Goal: Complete application form

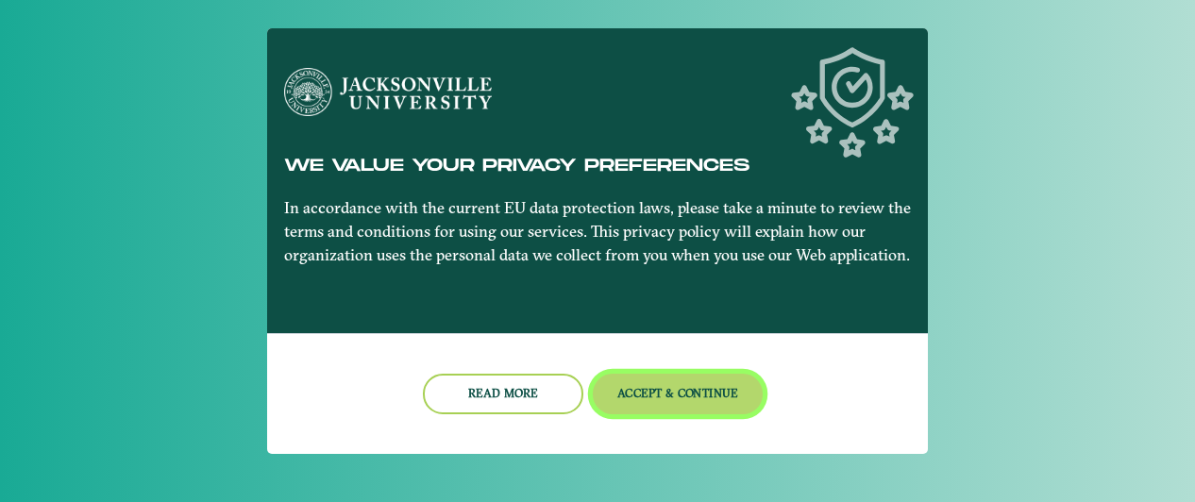
click at [693, 384] on button "Accept & Continue" at bounding box center [678, 394] width 171 height 41
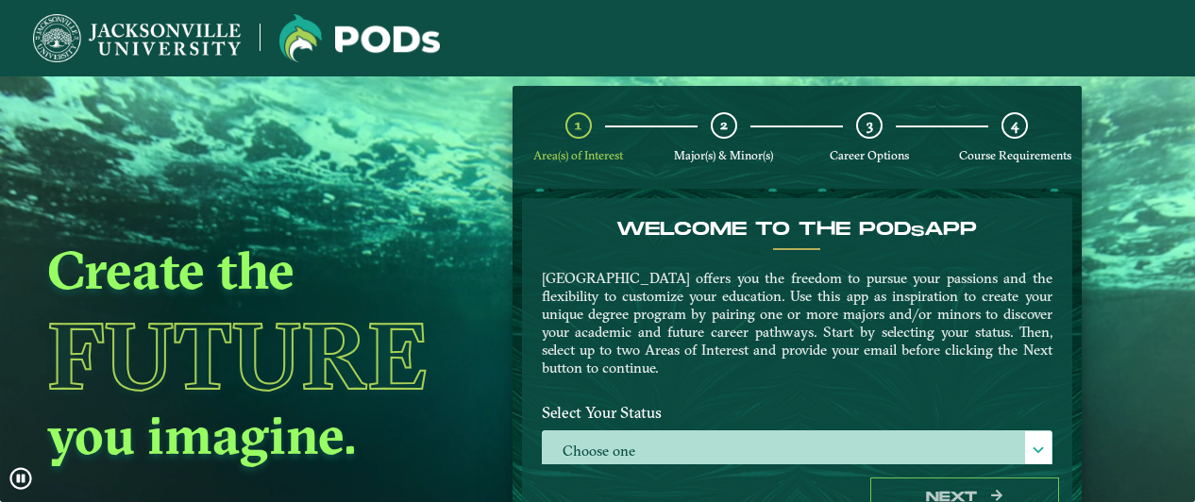
scroll to position [107, 0]
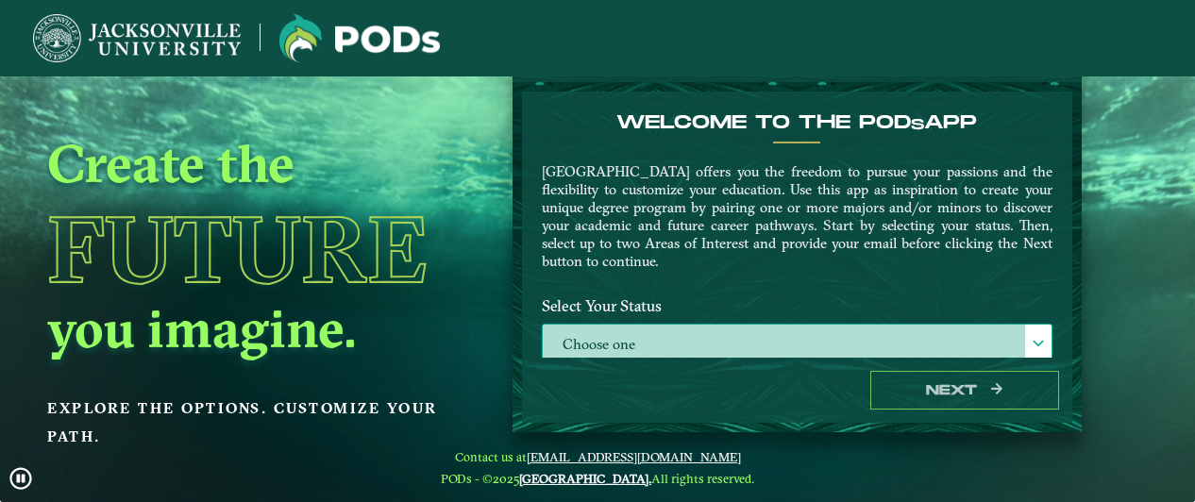
click at [1033, 341] on span at bounding box center [1038, 343] width 13 height 13
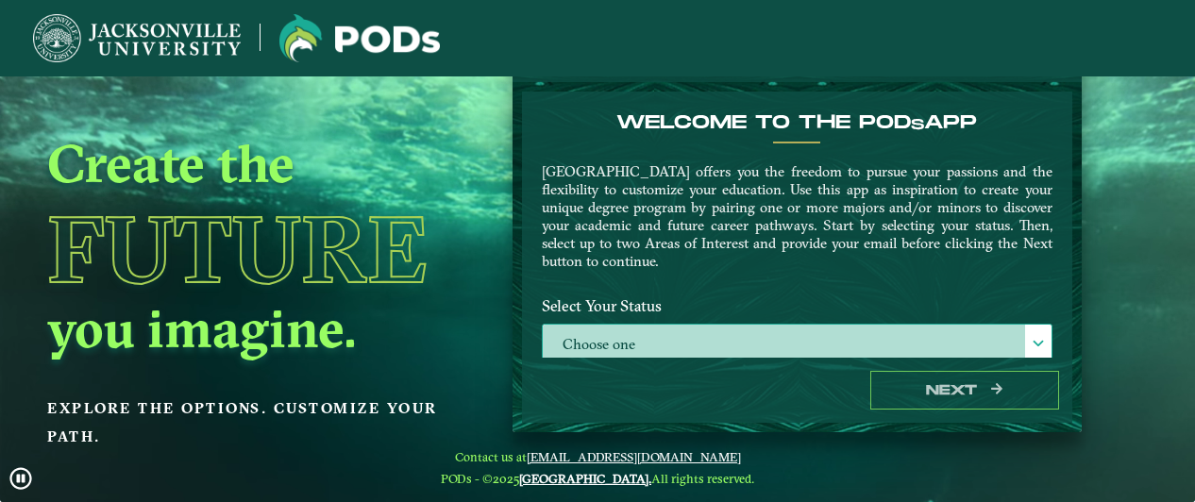
scroll to position [9, 82]
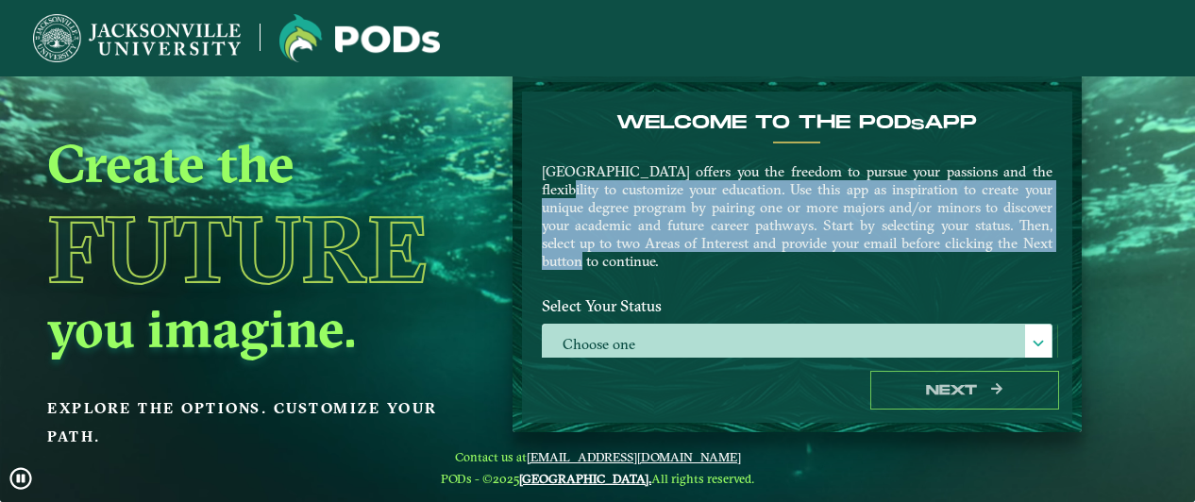
drag, startPoint x: 1067, startPoint y: 173, endPoint x: 1065, endPoint y: 236, distance: 63.3
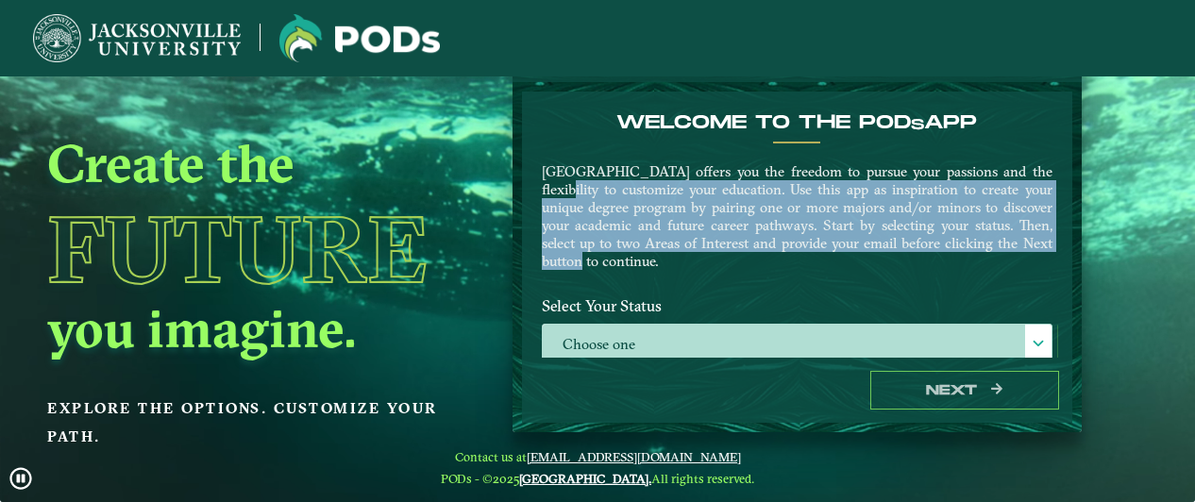
click at [1065, 236] on form "Welcome to the POD s app Jacksonville University offers you the freedom to purs…" at bounding box center [796, 257] width 569 height 350
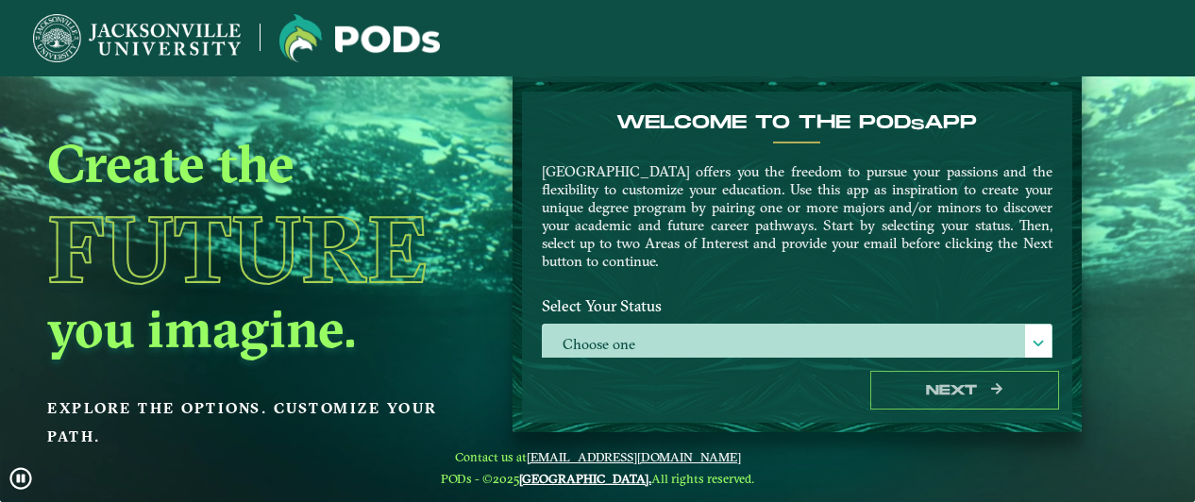
click at [763, 137] on div "Welcome to the POD s app Jacksonville University offers you the freedom to purs…" at bounding box center [797, 199] width 539 height 177
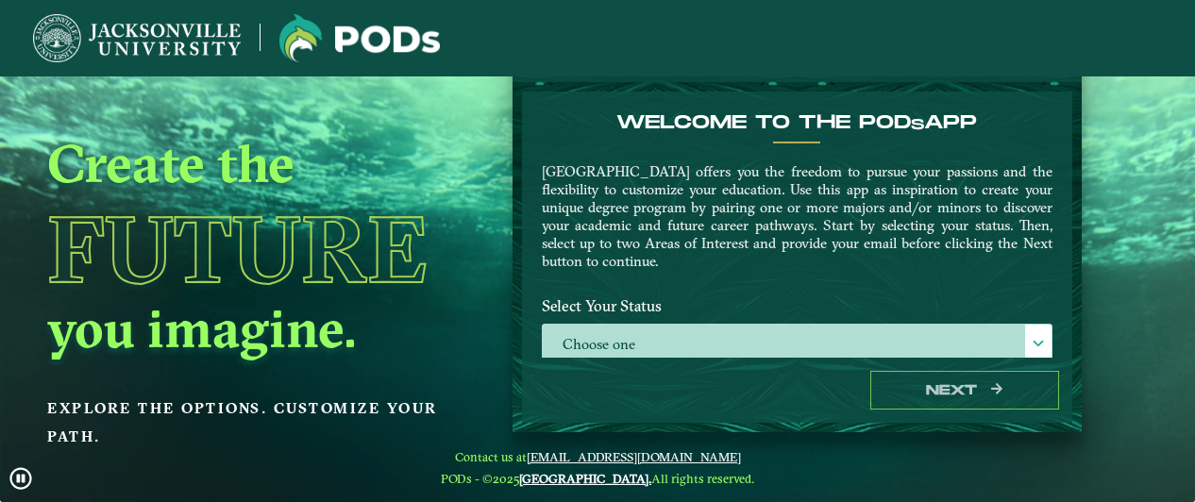
click at [698, 280] on div "Welcome to the POD s app Jacksonville University offers you the freedom to purs…" at bounding box center [797, 199] width 539 height 177
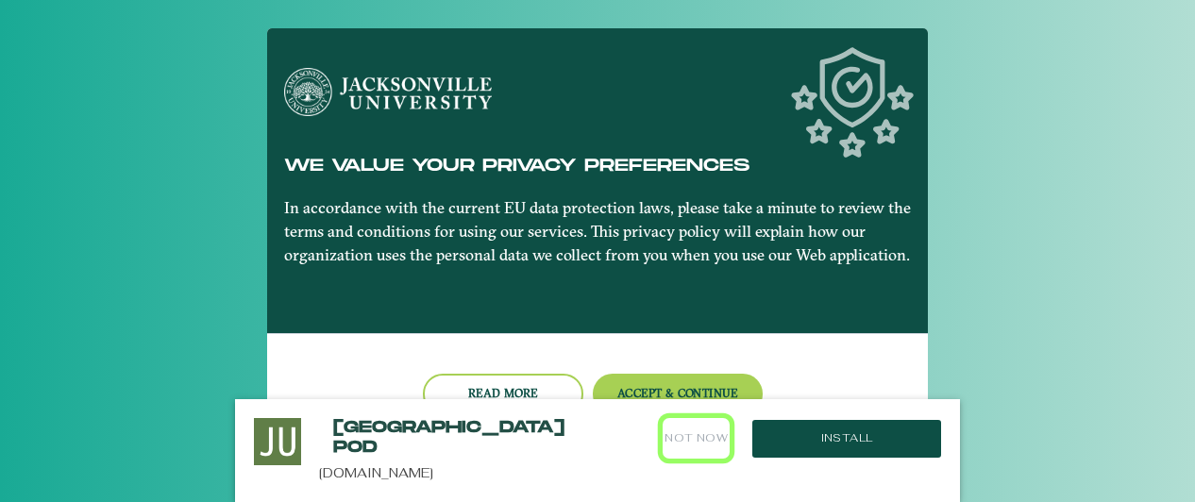
click at [679, 431] on button "Not Now" at bounding box center [696, 438] width 67 height 41
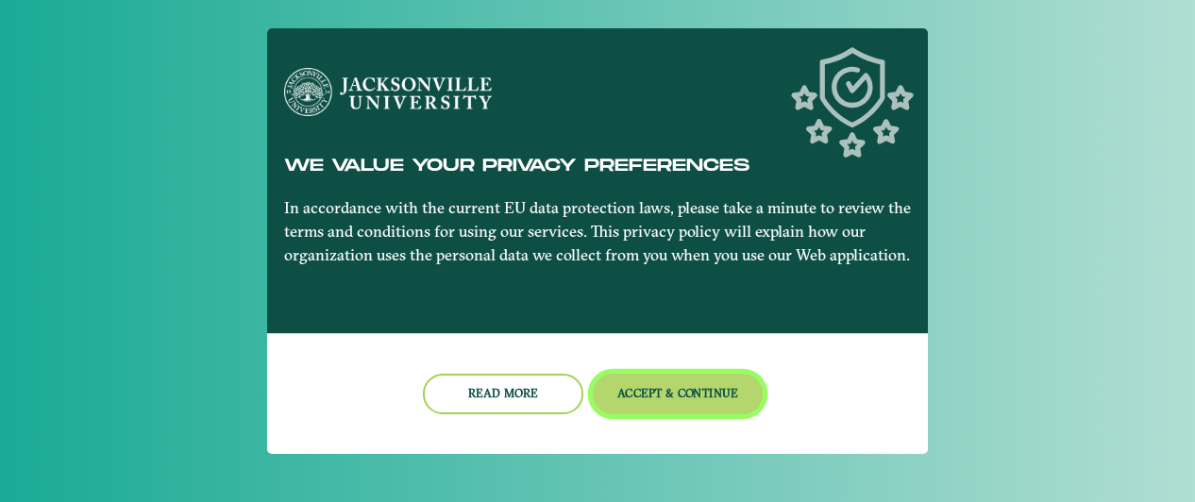
click at [689, 394] on button "Accept & Continue" at bounding box center [678, 394] width 171 height 41
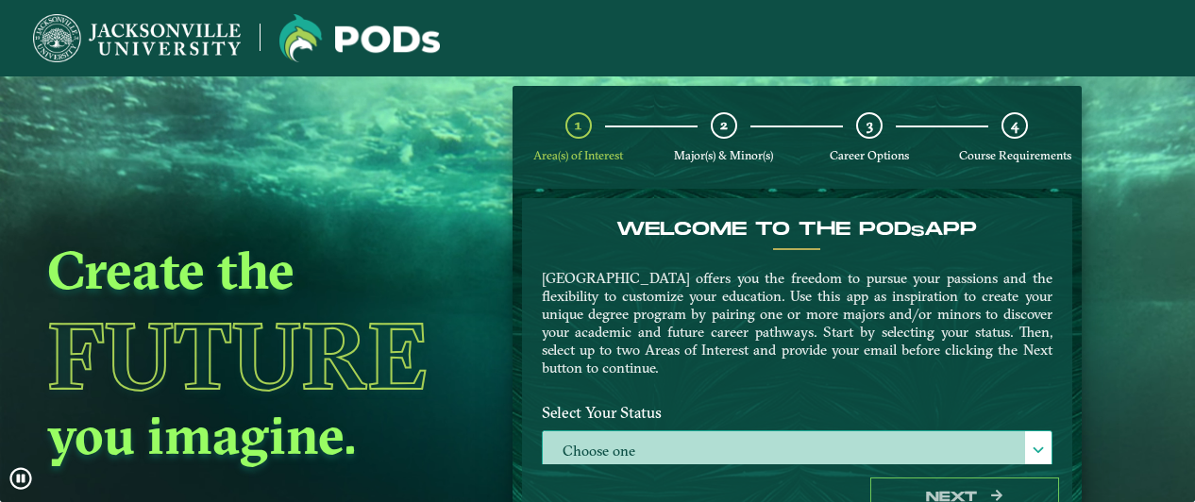
click at [1032, 444] on span at bounding box center [1038, 450] width 13 height 13
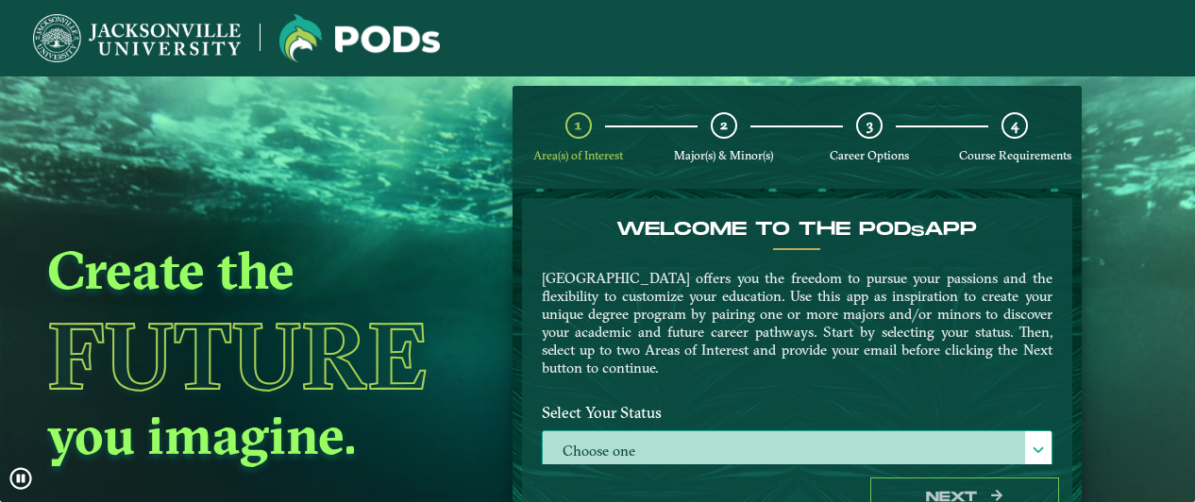
scroll to position [9, 82]
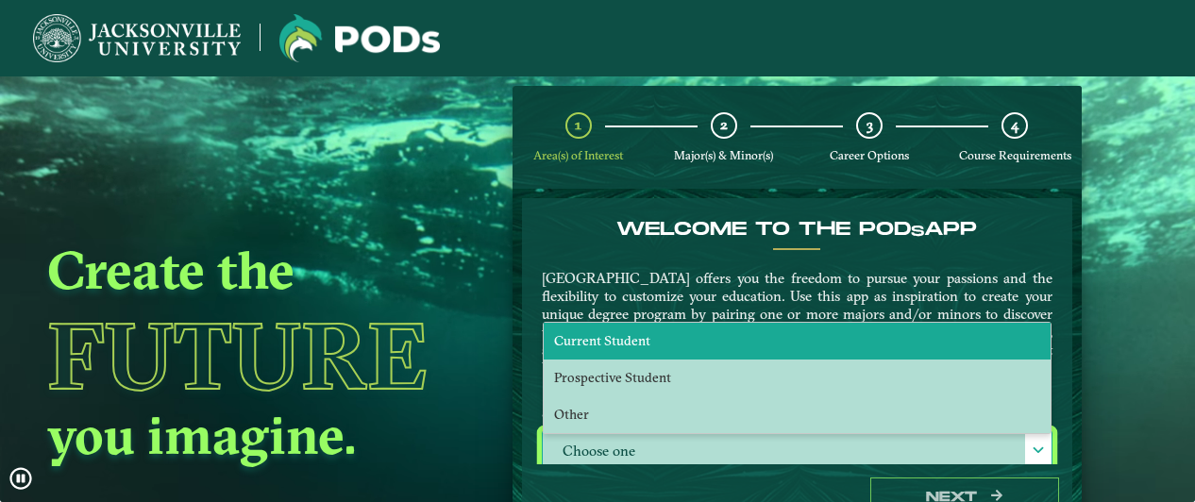
click at [771, 344] on li "Current Student" at bounding box center [797, 341] width 507 height 37
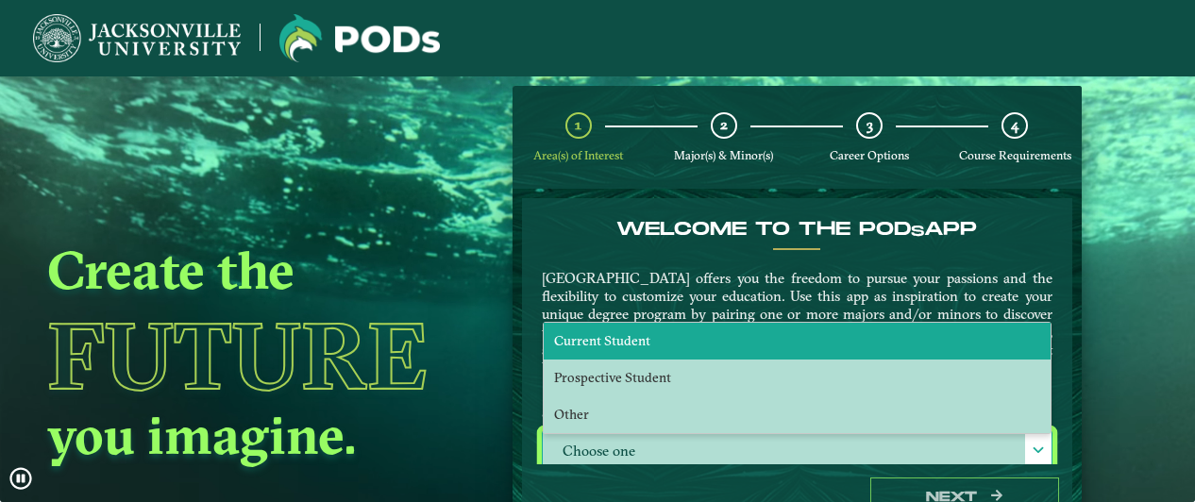
select select "[object Object]"
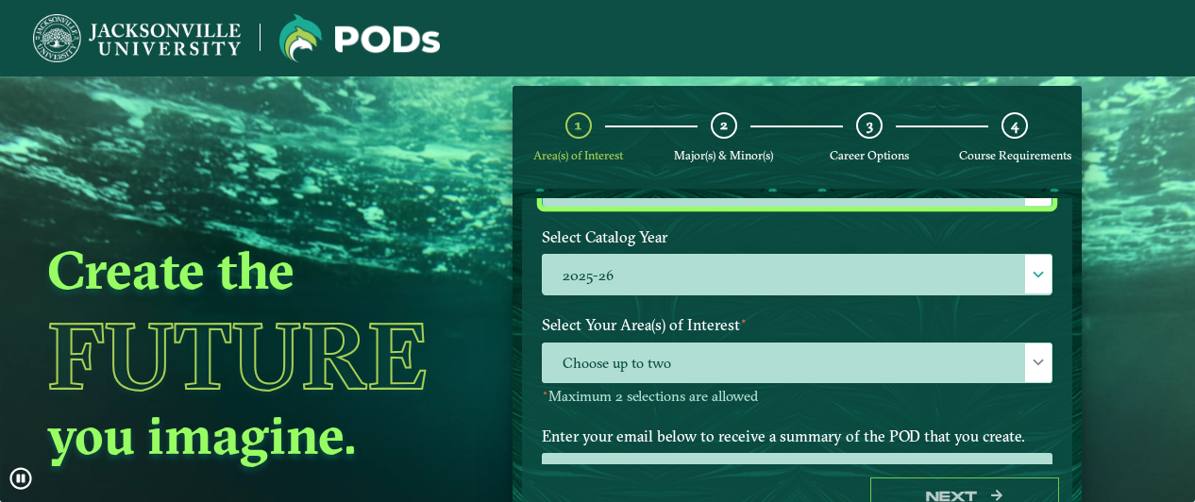
scroll to position [266, 0]
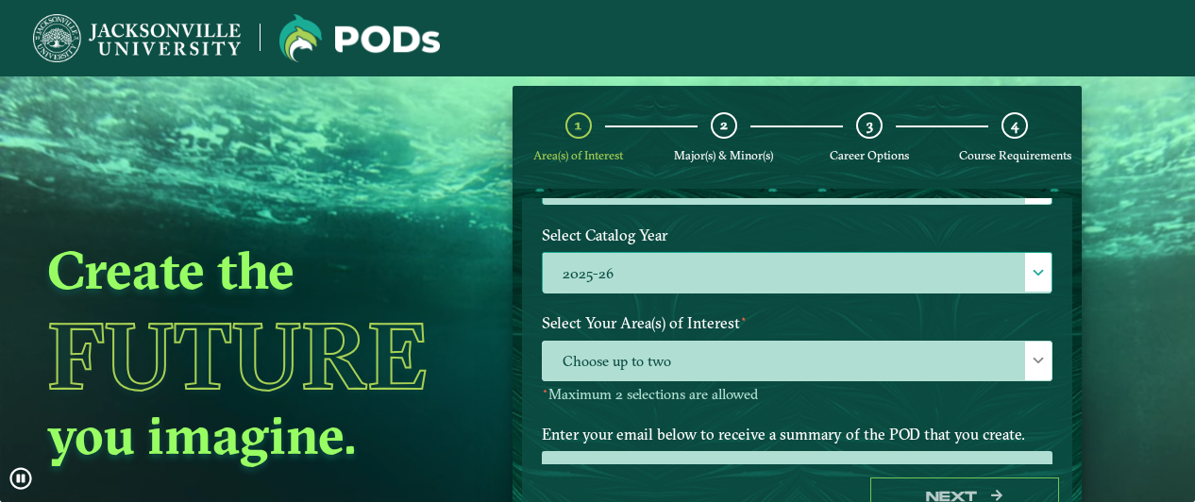
click at [1032, 273] on span at bounding box center [1038, 272] width 13 height 13
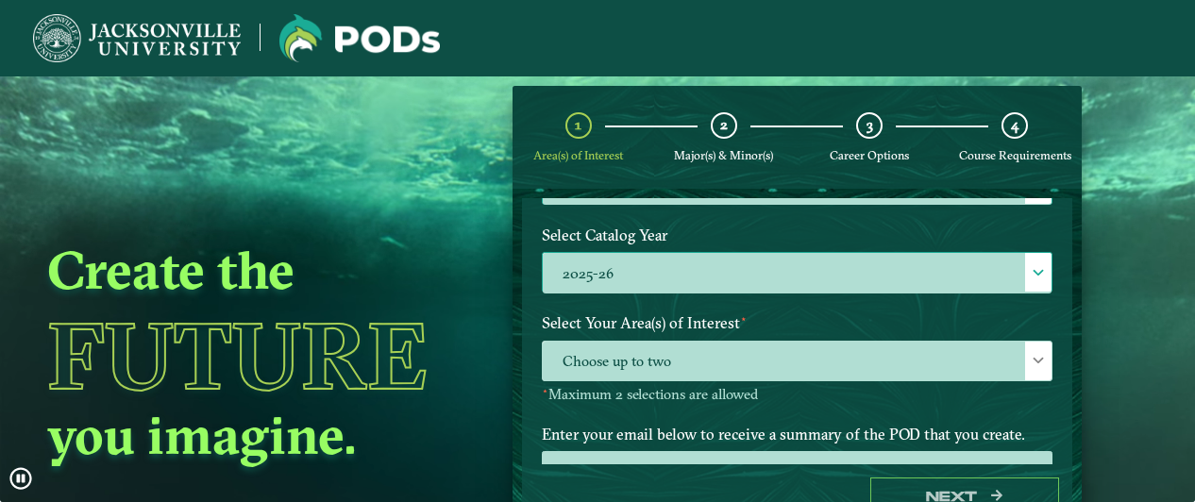
scroll to position [9, 82]
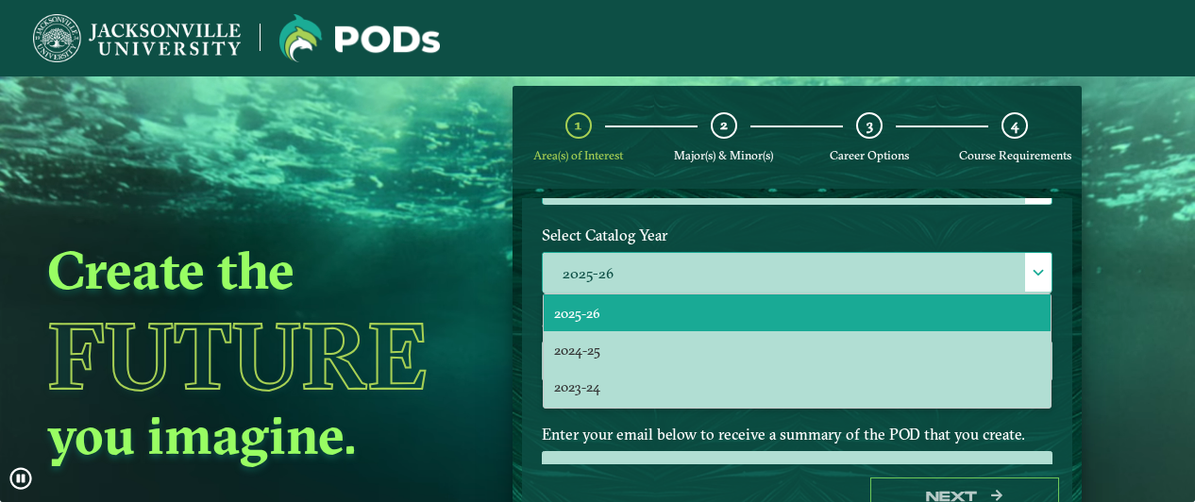
click at [925, 296] on li "2025-26" at bounding box center [797, 312] width 507 height 37
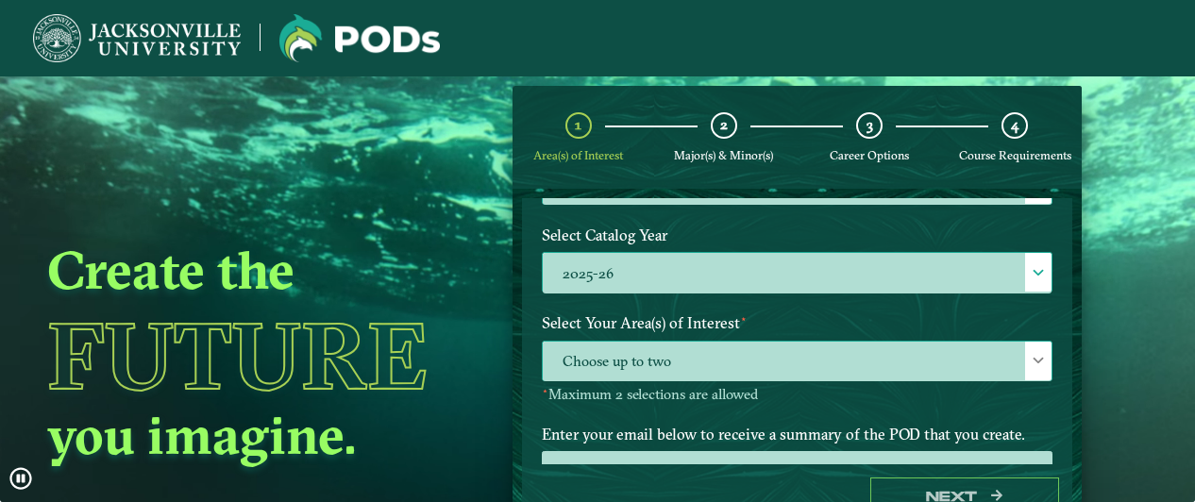
click at [1032, 354] on span at bounding box center [1038, 360] width 13 height 13
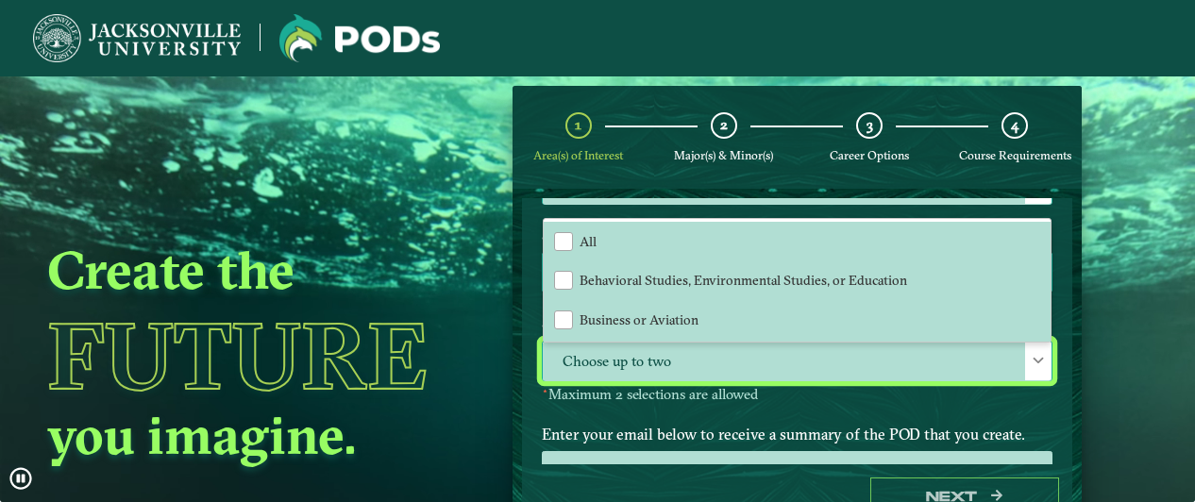
scroll to position [108, 0]
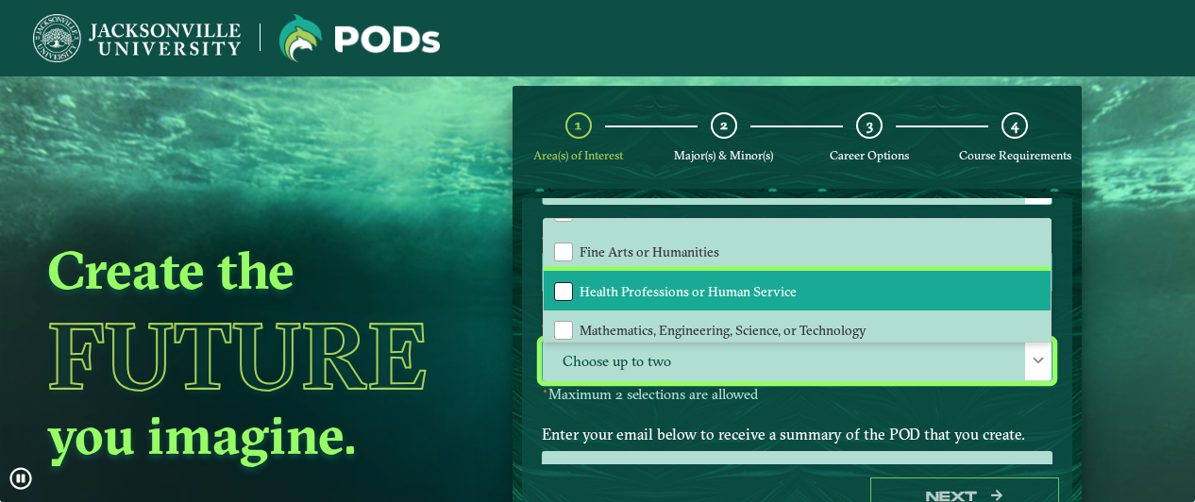
click at [557, 285] on div "Health Professions or Human Service" at bounding box center [563, 291] width 19 height 19
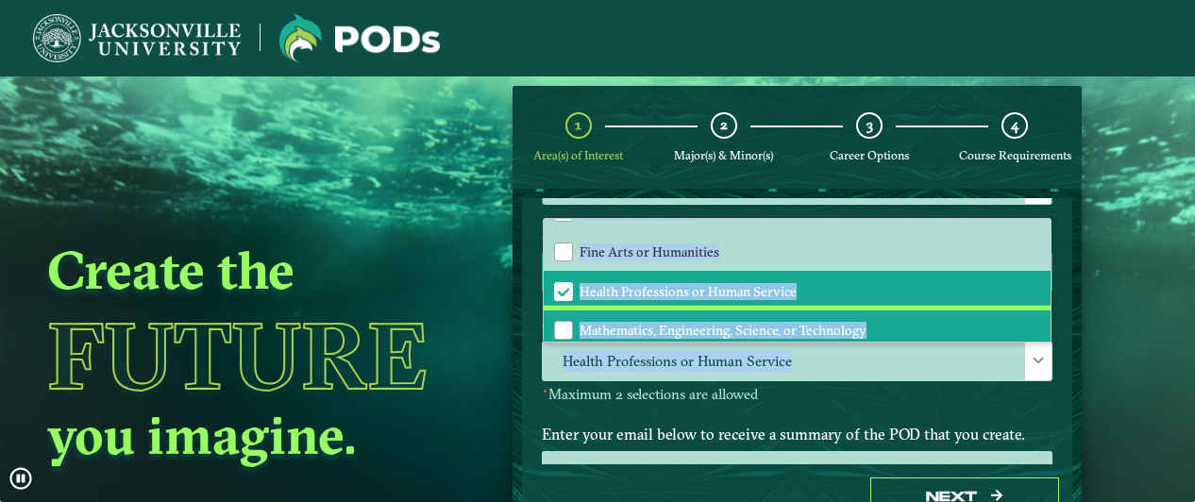
drag, startPoint x: 1036, startPoint y: 316, endPoint x: 1044, endPoint y: 335, distance: 20.3
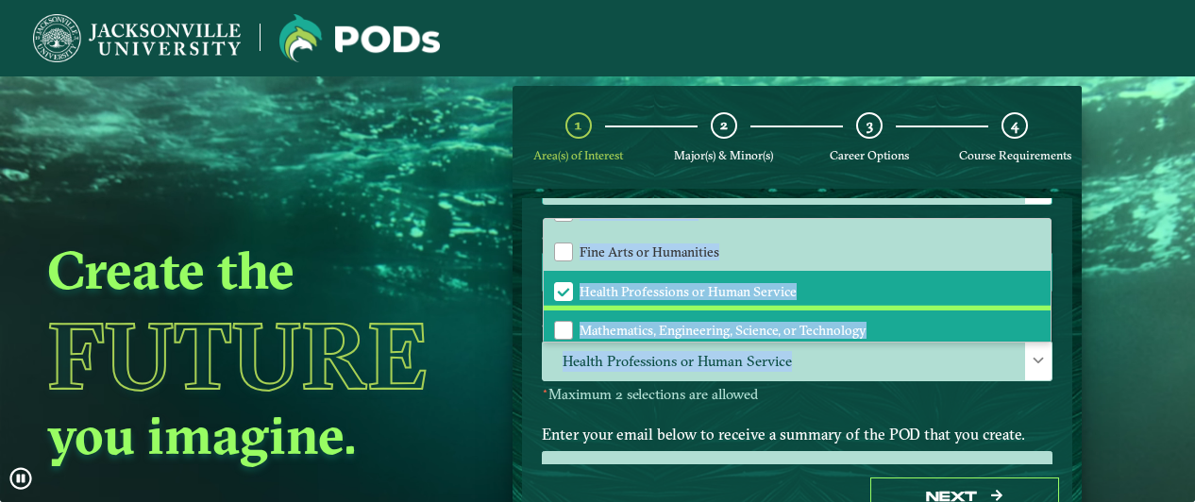
click at [1044, 335] on div "Select Your Area(s) of Interest ⋆ Health Professions or Human Service All Behav…" at bounding box center [797, 361] width 539 height 111
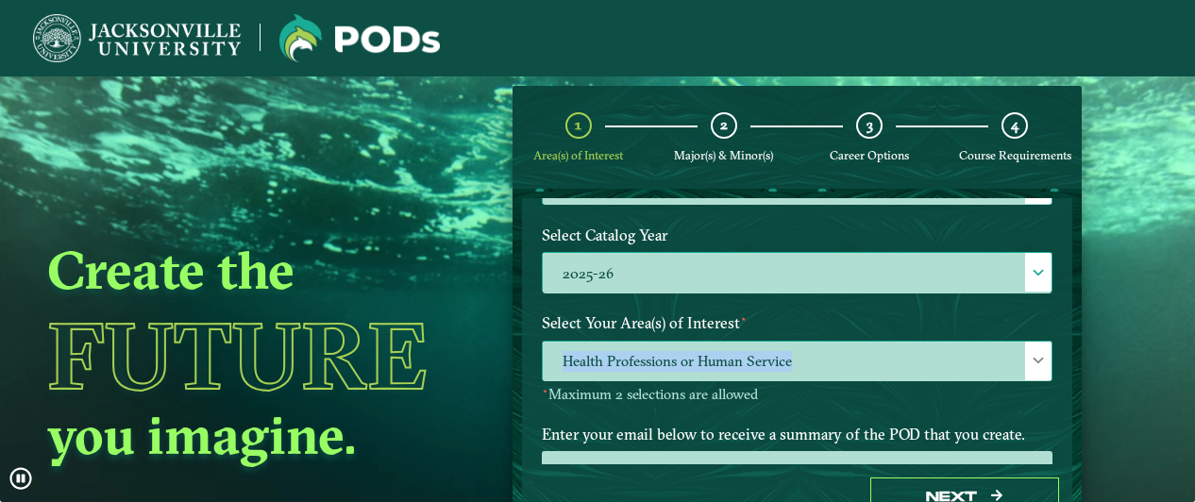
click at [1032, 357] on span at bounding box center [1038, 360] width 13 height 13
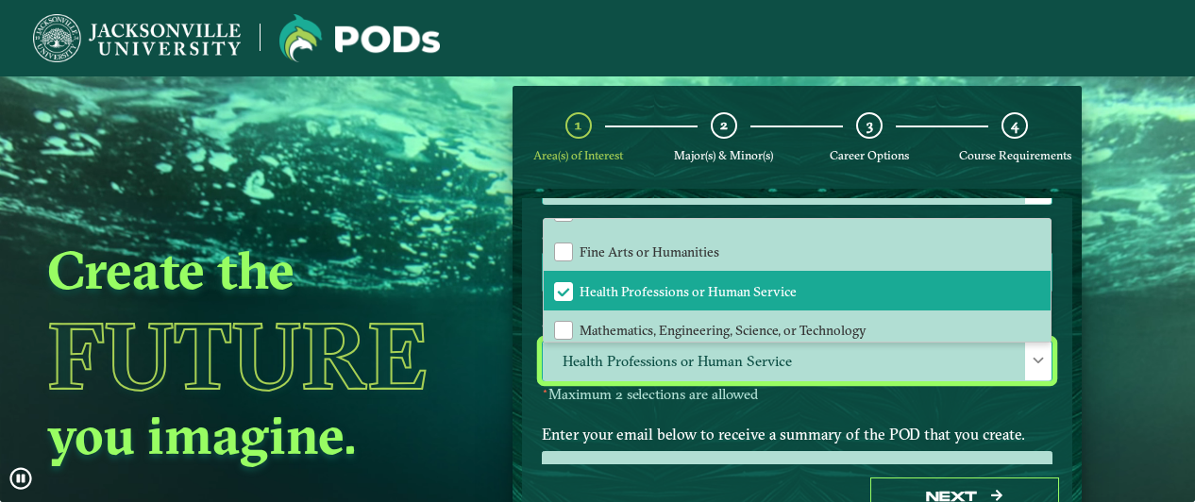
scroll to position [118, 0]
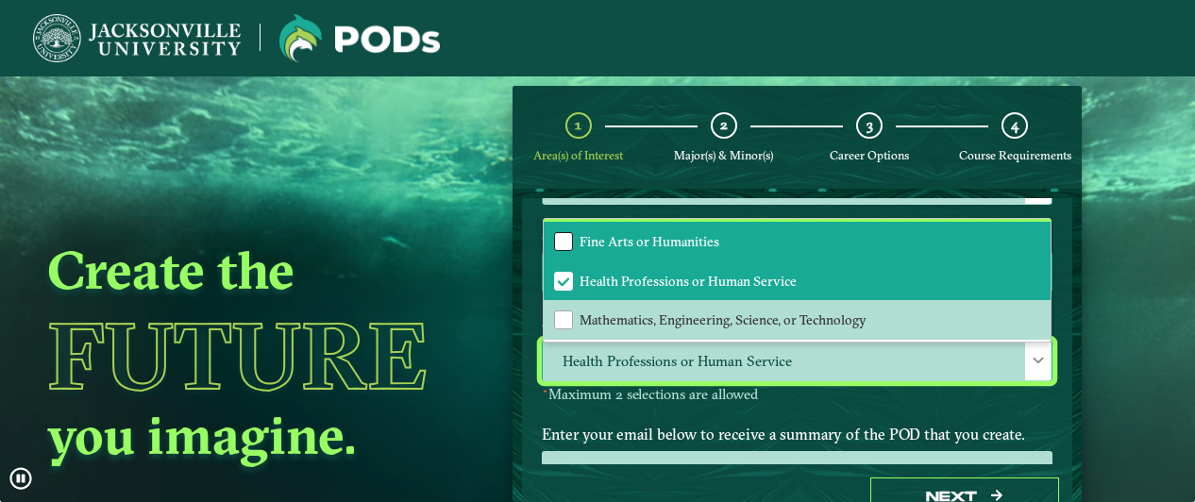
click at [559, 239] on div "Fine Arts or Humanities" at bounding box center [563, 241] width 19 height 19
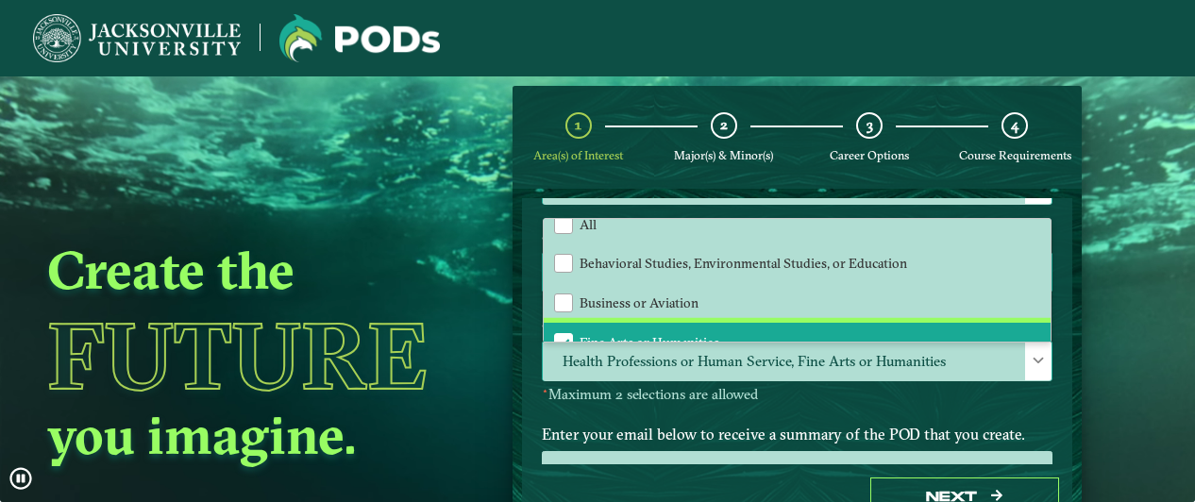
scroll to position [19, 0]
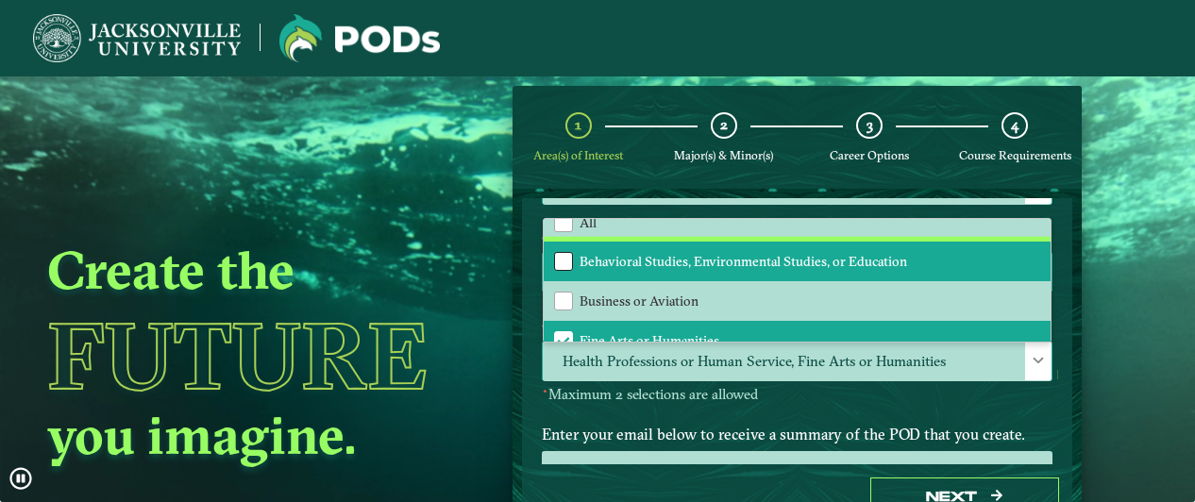
click at [564, 257] on div "Behavioral Studies, Environmental Studies, or Education" at bounding box center [563, 261] width 19 height 19
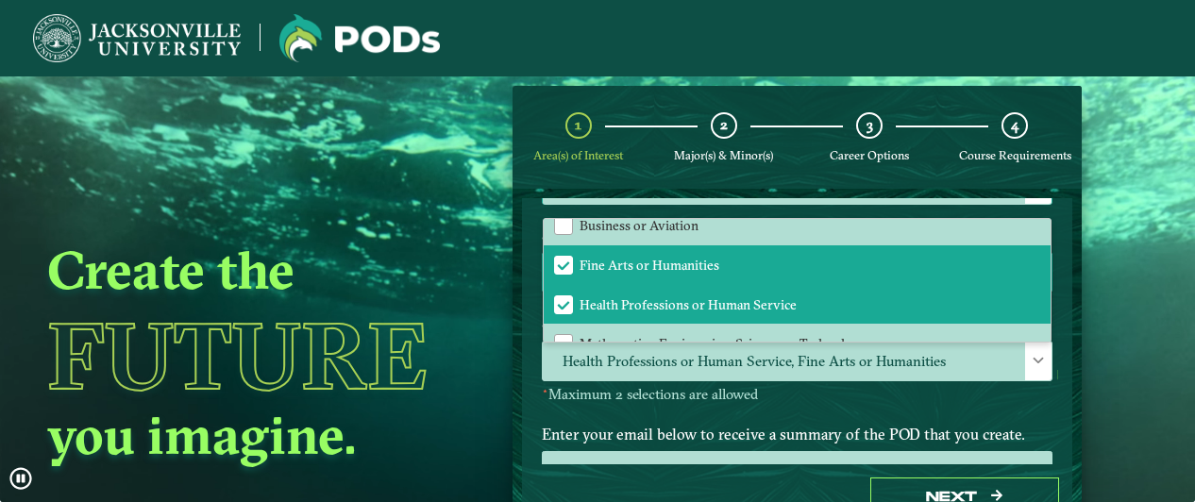
scroll to position [96, 0]
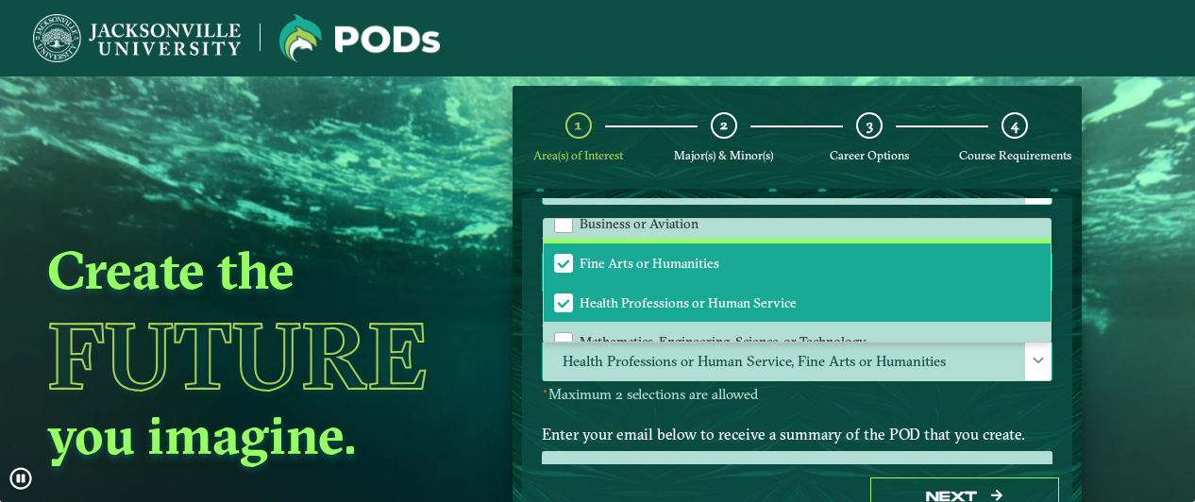
click at [556, 261] on span "Fine Arts or Humanities" at bounding box center [563, 263] width 17 height 17
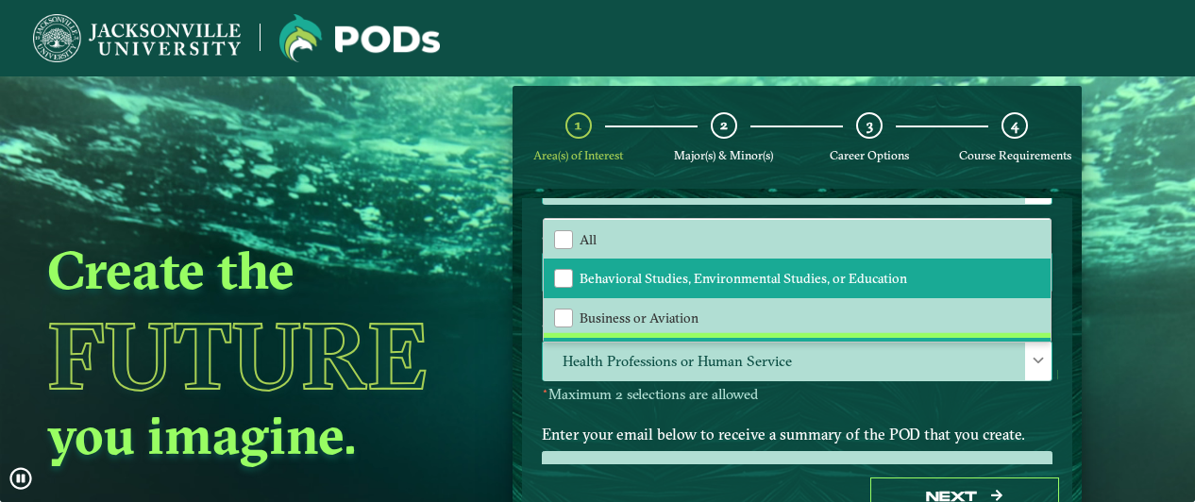
scroll to position [0, 0]
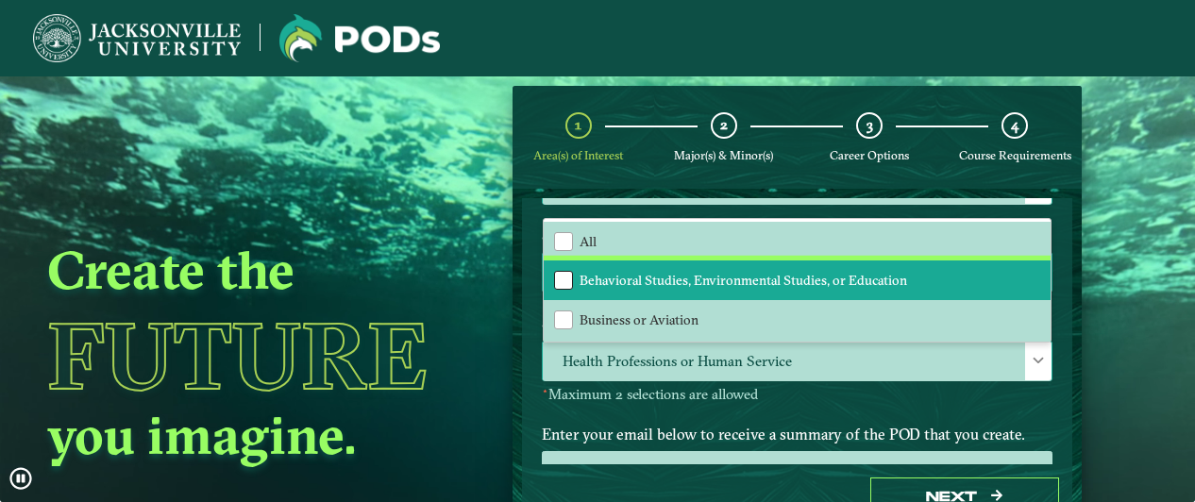
click at [561, 277] on div "Behavioral Studies, Environmental Studies, or Education" at bounding box center [563, 280] width 19 height 19
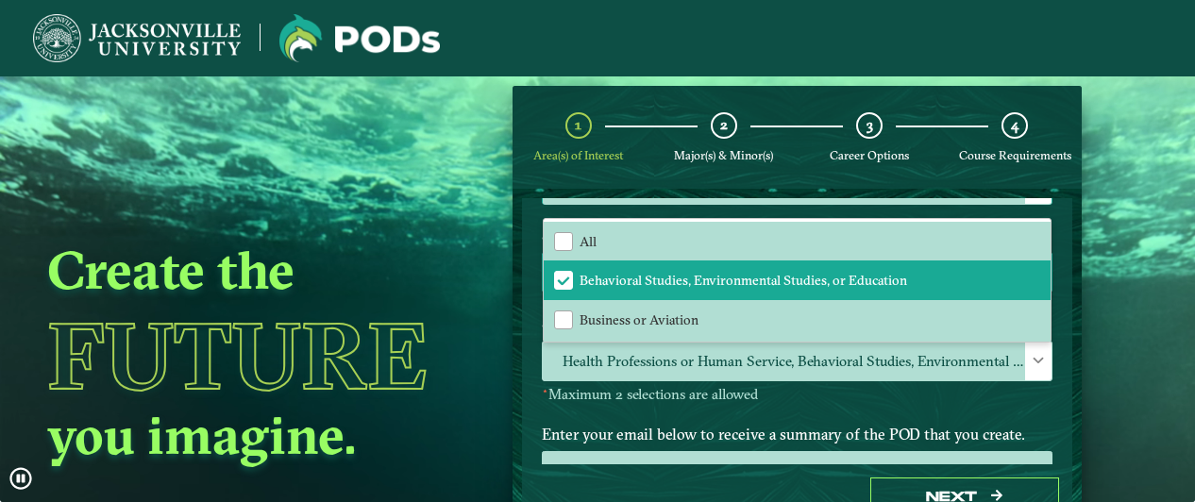
click at [1043, 316] on label "Select Your Area(s) of Interest ⋆" at bounding box center [797, 323] width 539 height 35
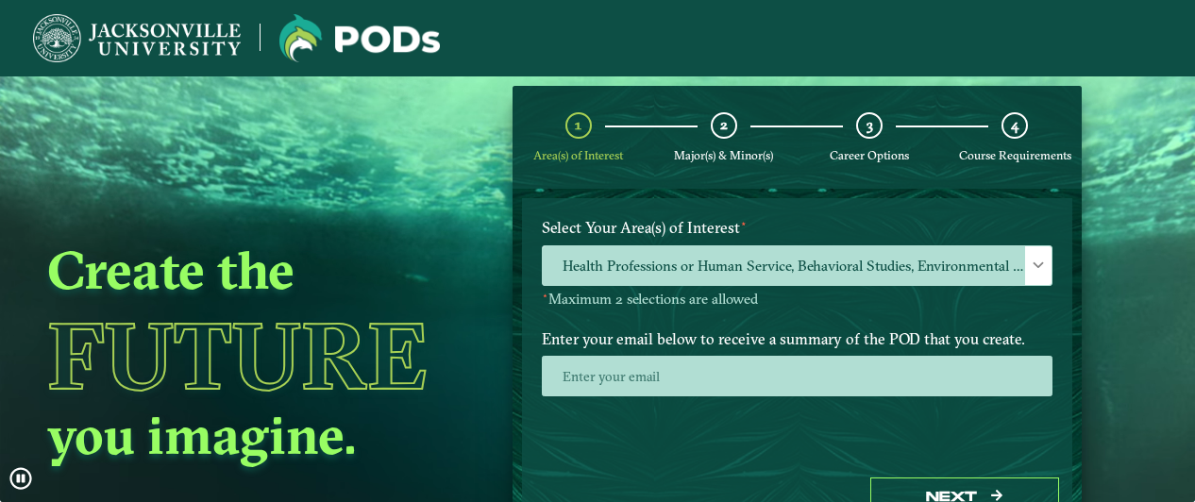
scroll to position [364, 0]
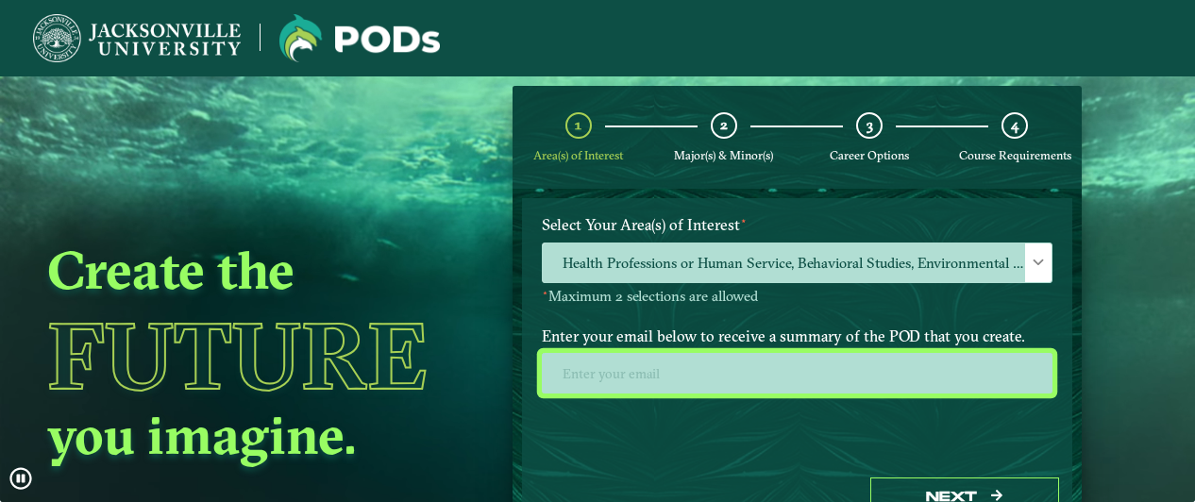
click at [682, 373] on input "email" at bounding box center [797, 373] width 511 height 41
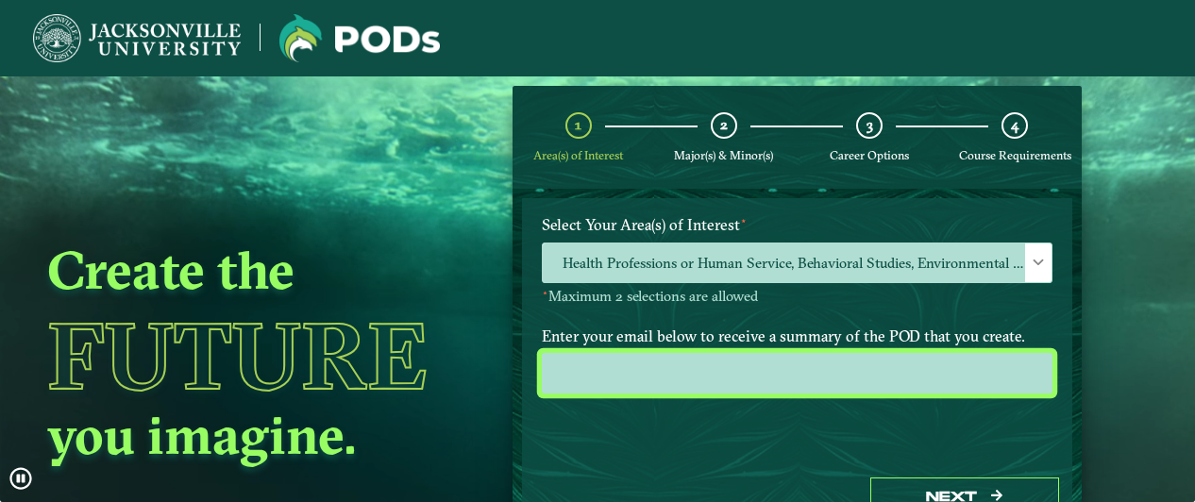
type input "[EMAIL_ADDRESS][DOMAIN_NAME]"
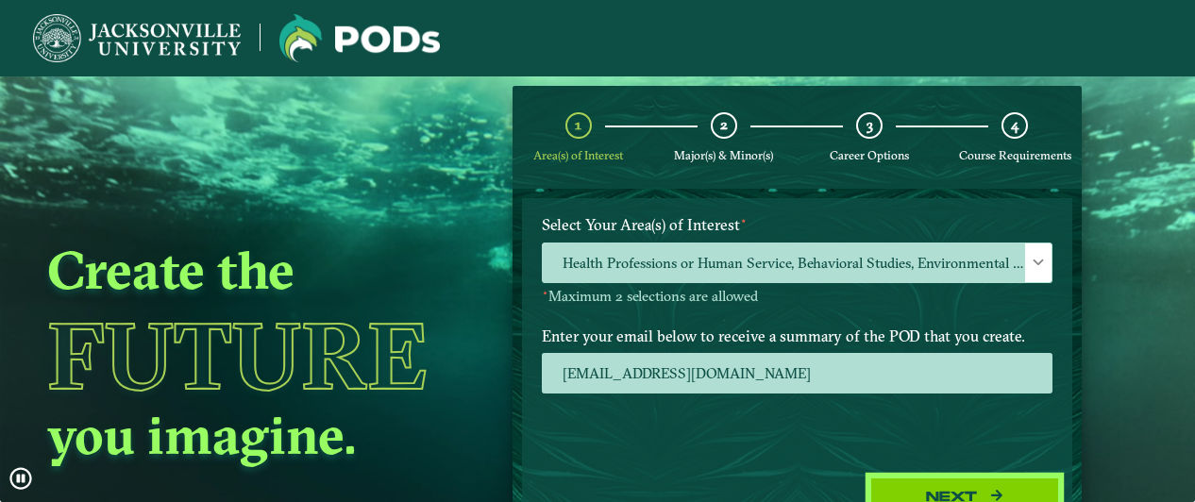
click at [915, 490] on button "Next" at bounding box center [964, 497] width 189 height 39
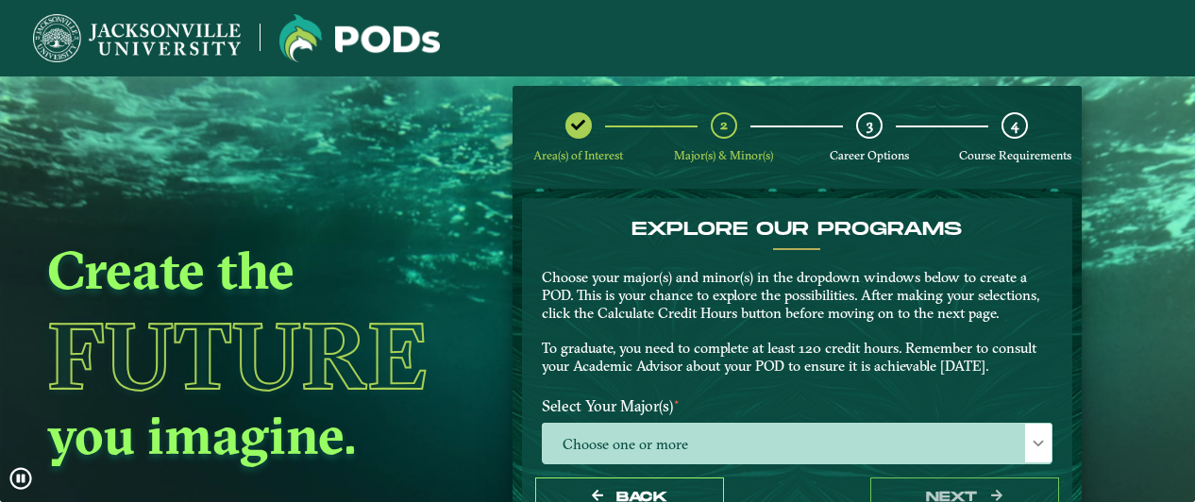
scroll to position [107, 0]
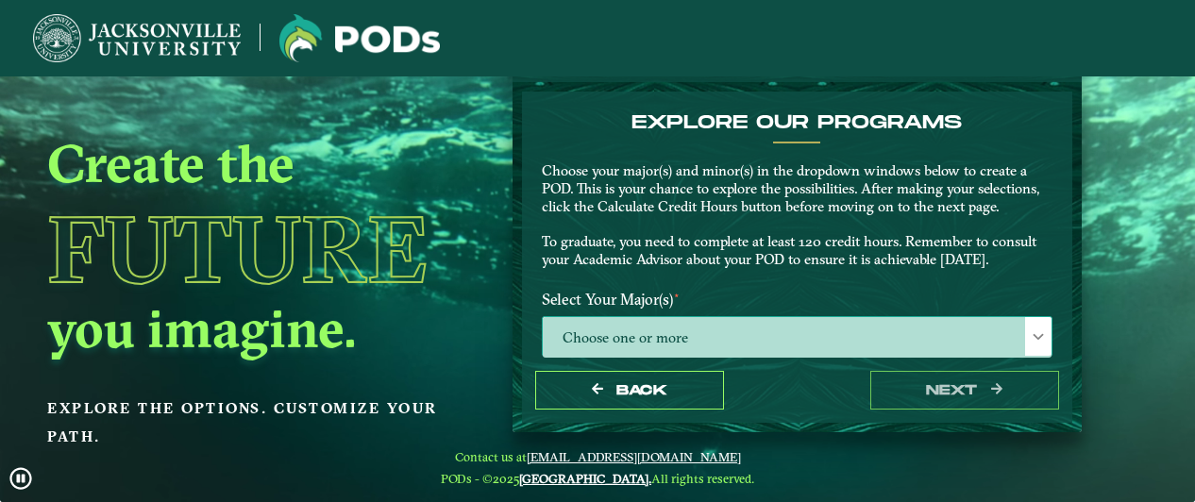
click at [1032, 335] on span at bounding box center [1038, 336] width 13 height 13
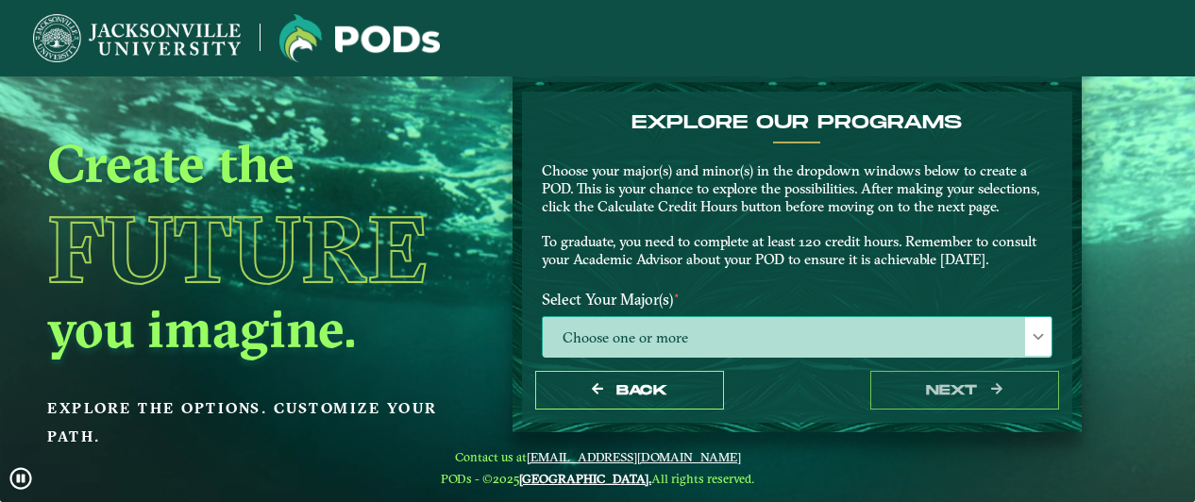
scroll to position [9, 82]
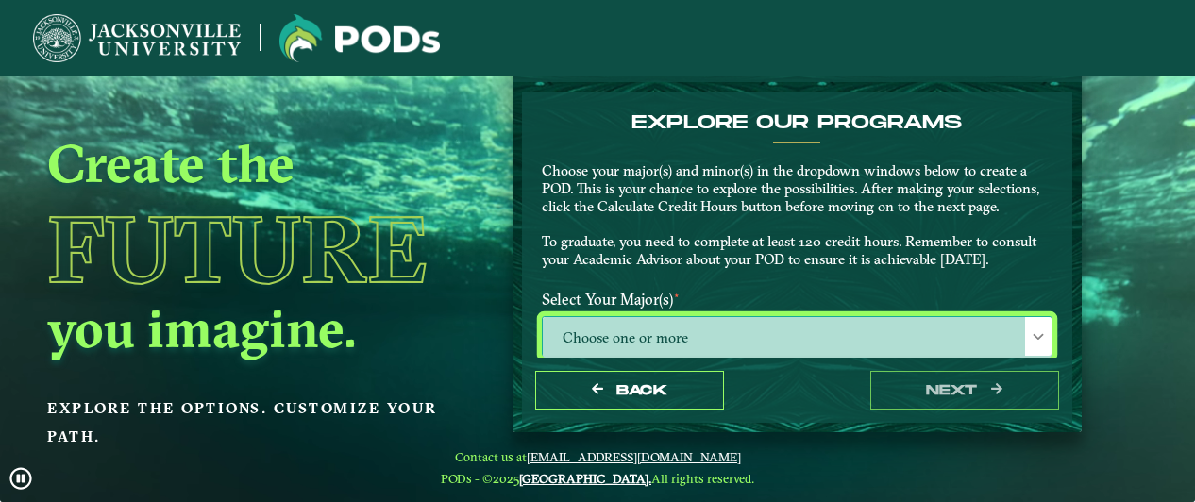
click at [1032, 335] on span at bounding box center [1038, 336] width 13 height 13
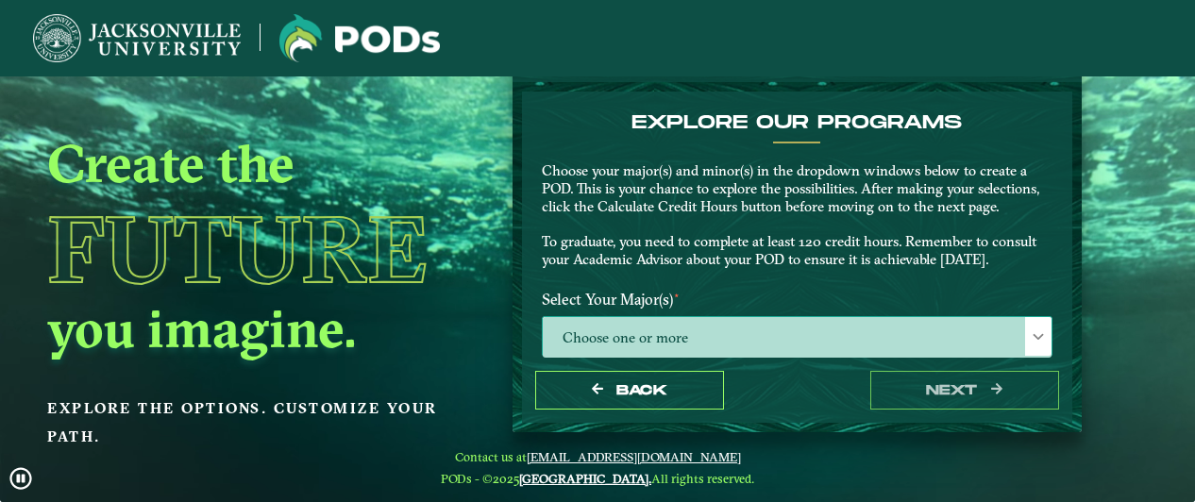
click at [1032, 335] on span at bounding box center [1038, 336] width 13 height 13
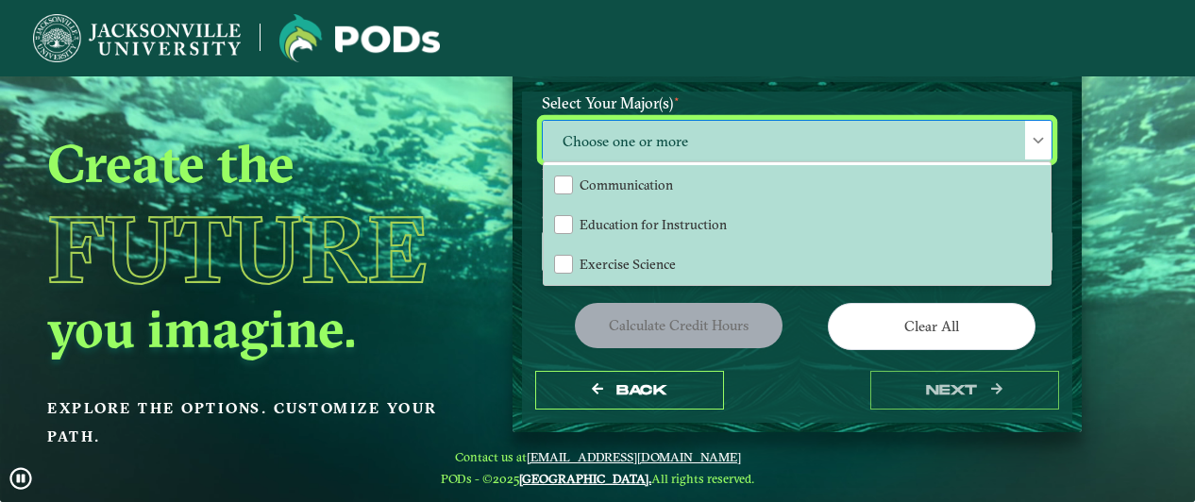
scroll to position [207, 0]
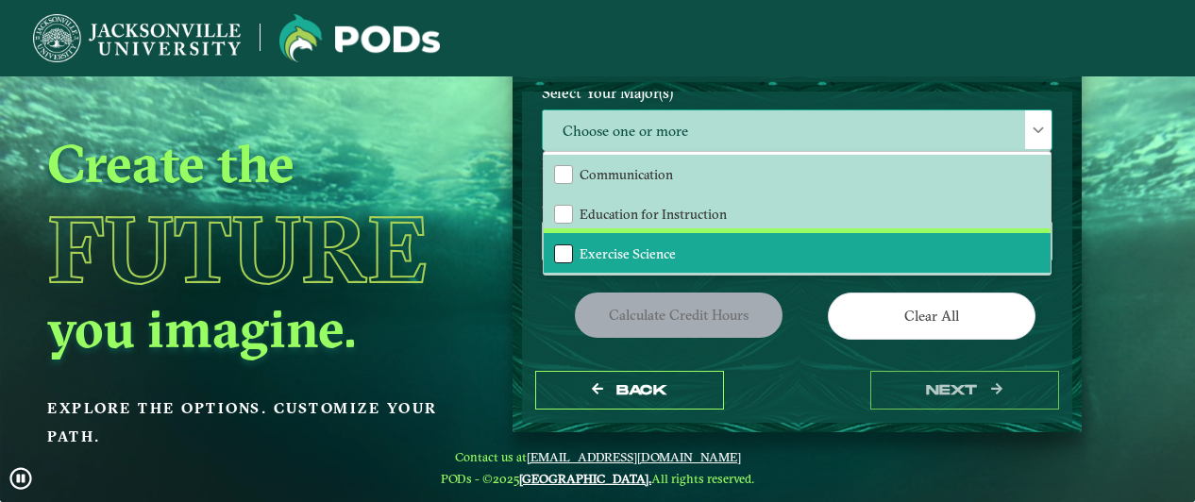
click at [560, 248] on div "Exercise Science" at bounding box center [563, 253] width 19 height 19
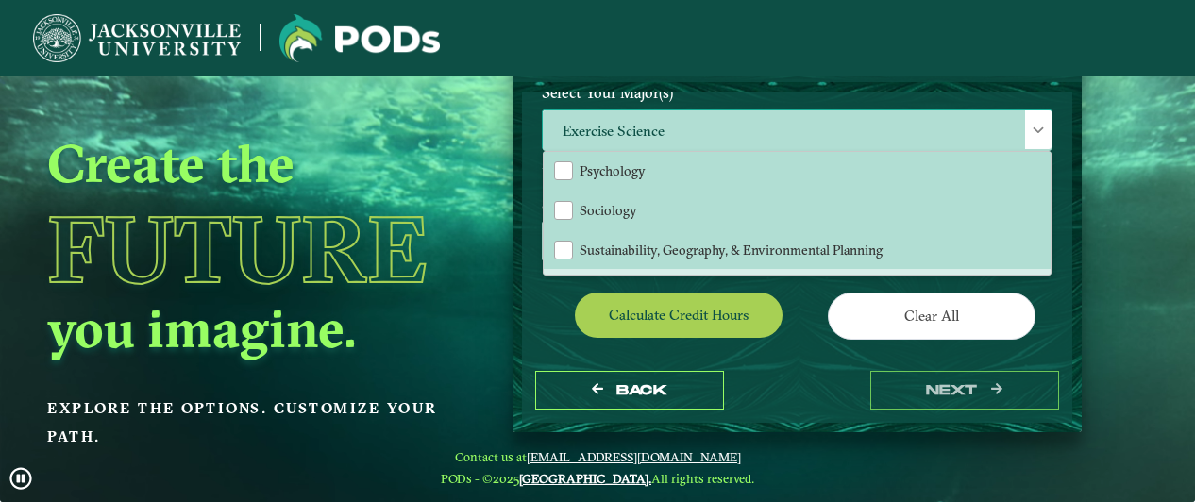
scroll to position [268, 0]
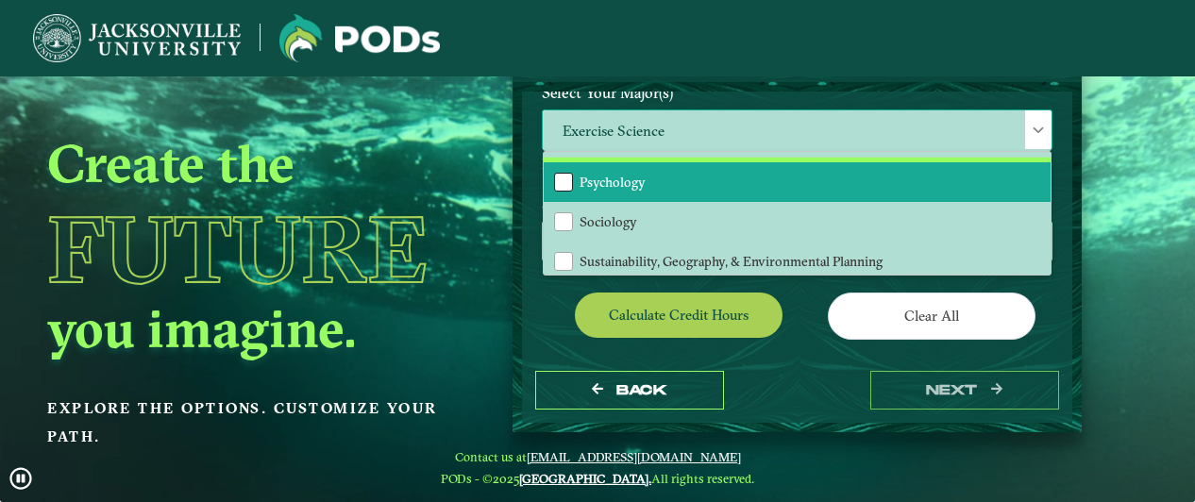
click at [557, 177] on div "Psychology" at bounding box center [563, 182] width 19 height 19
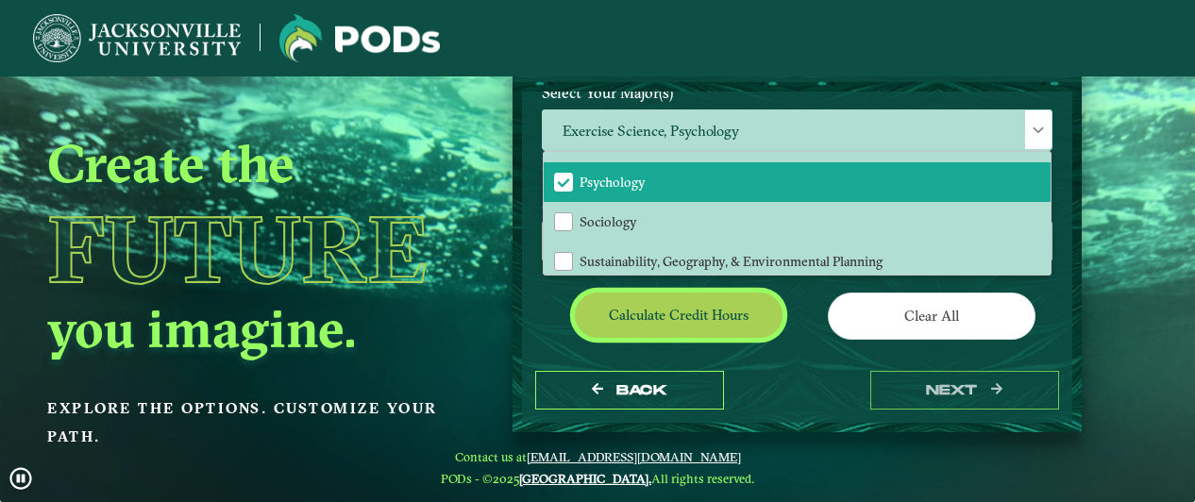
click at [664, 310] on button "Calculate credit hours" at bounding box center [679, 315] width 208 height 44
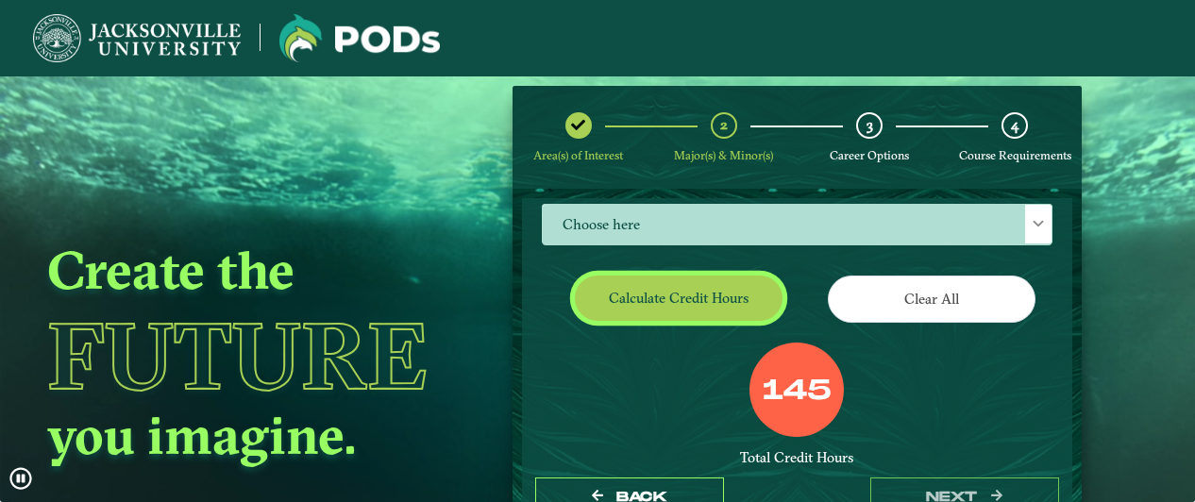
scroll to position [461, 0]
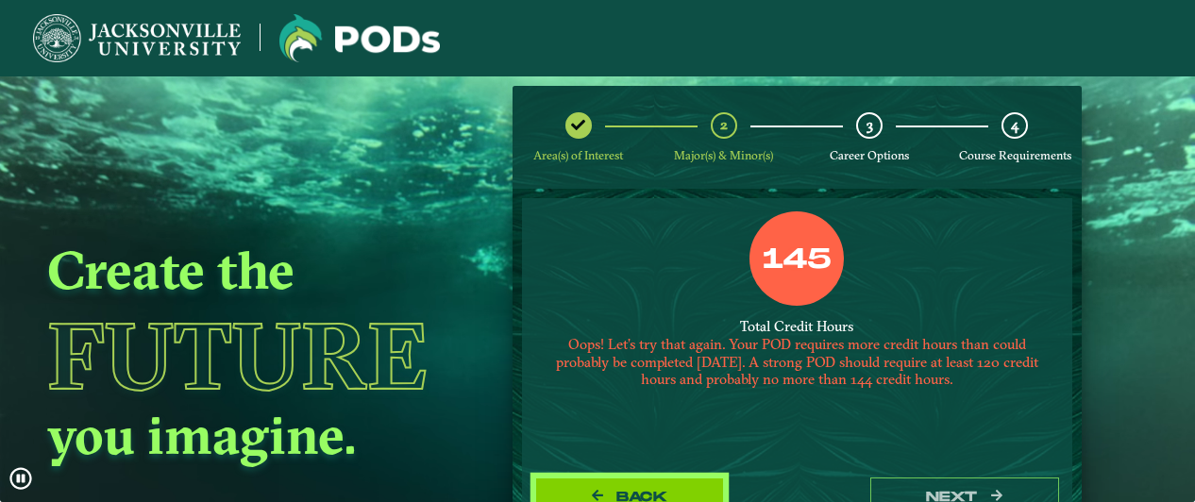
click at [652, 491] on span "Back" at bounding box center [641, 497] width 50 height 16
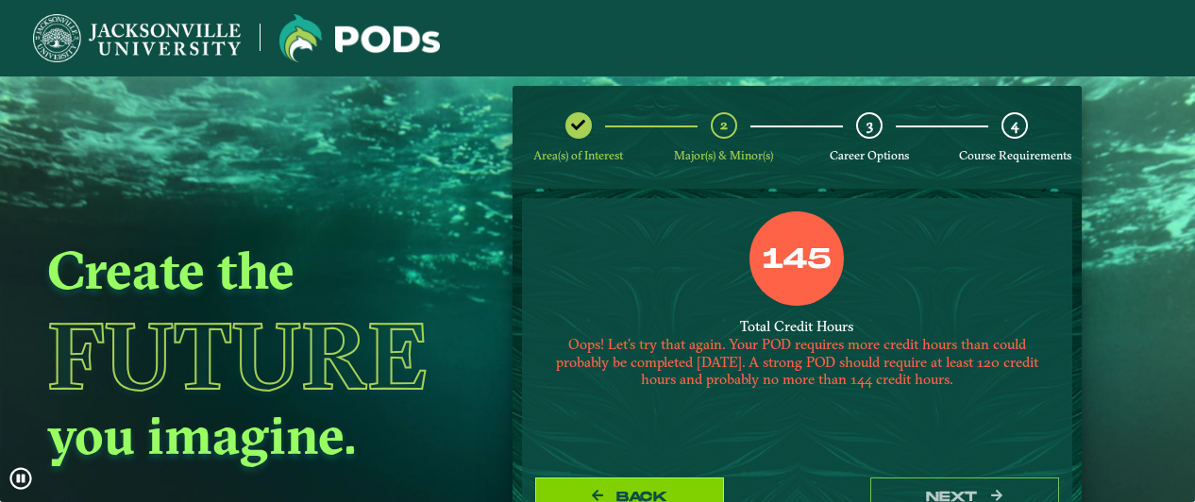
select select "[object Object]"
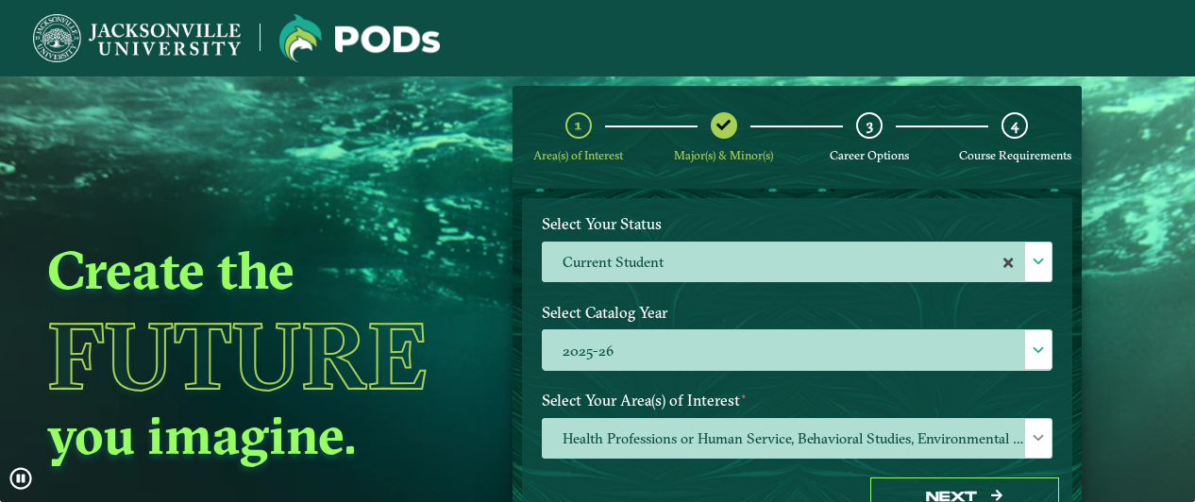
scroll to position [364, 0]
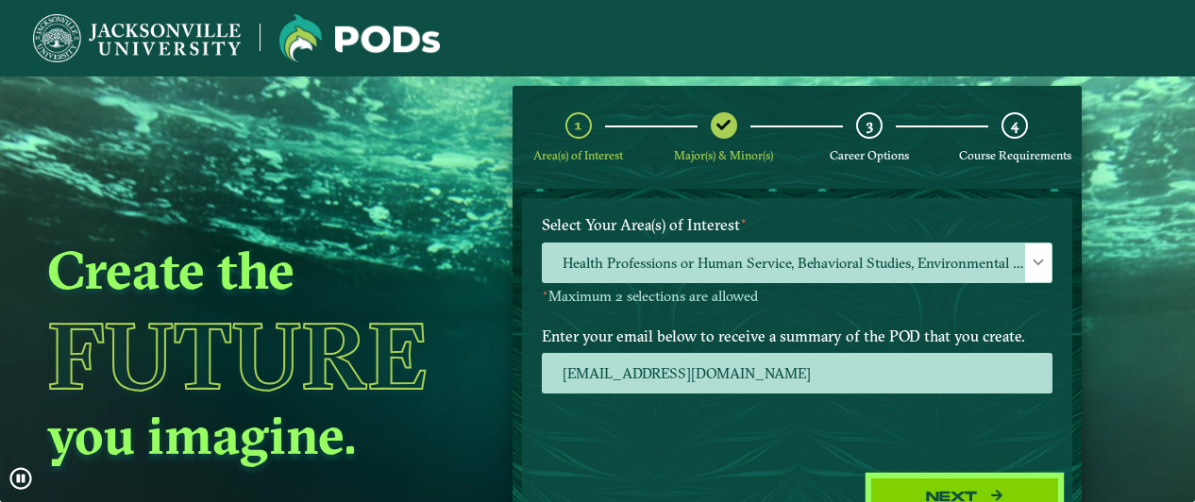
click at [979, 489] on button "Next" at bounding box center [964, 497] width 189 height 39
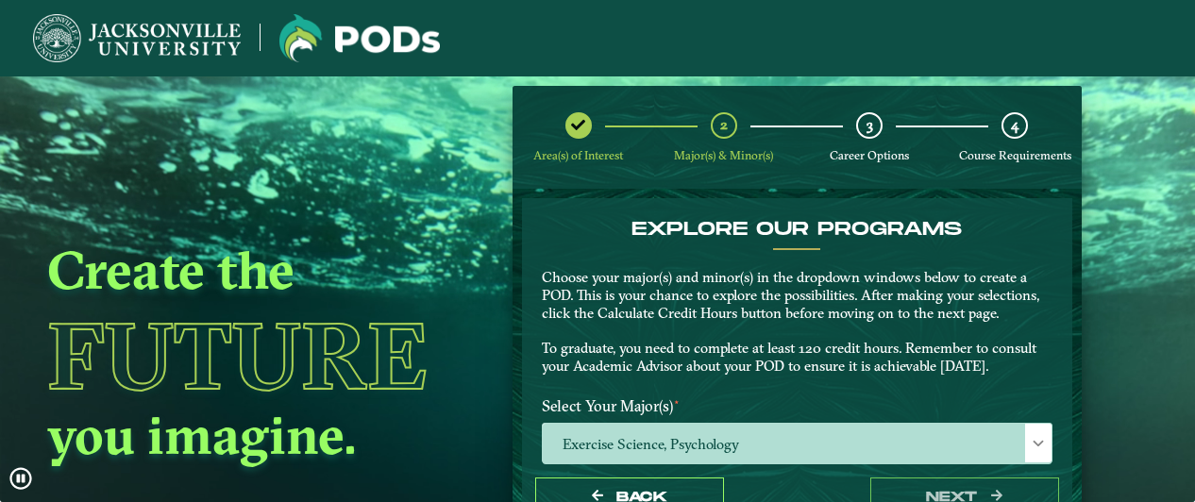
scroll to position [189, 0]
